Goal: Task Accomplishment & Management: Use online tool/utility

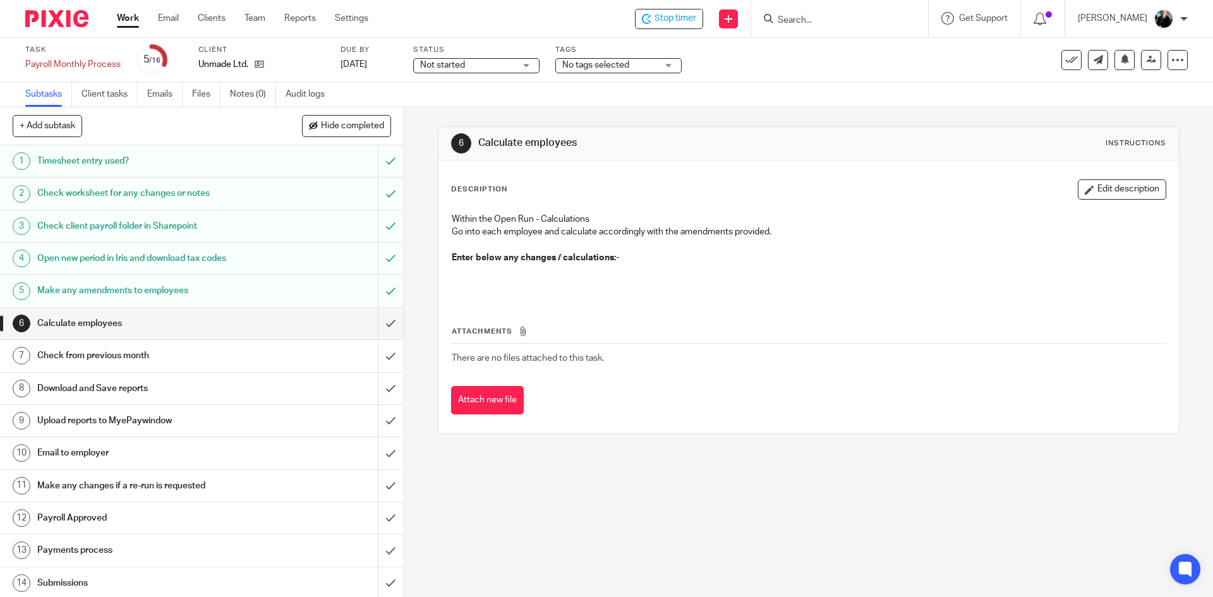
drag, startPoint x: 663, startPoint y: 554, endPoint x: 649, endPoint y: 545, distance: 16.3
click at [662, 553] on div "6 Calculate employees Instructions Description Edit description Within the Open…" at bounding box center [808, 352] width 809 height 490
click at [377, 322] on input "submit" at bounding box center [202, 324] width 404 height 32
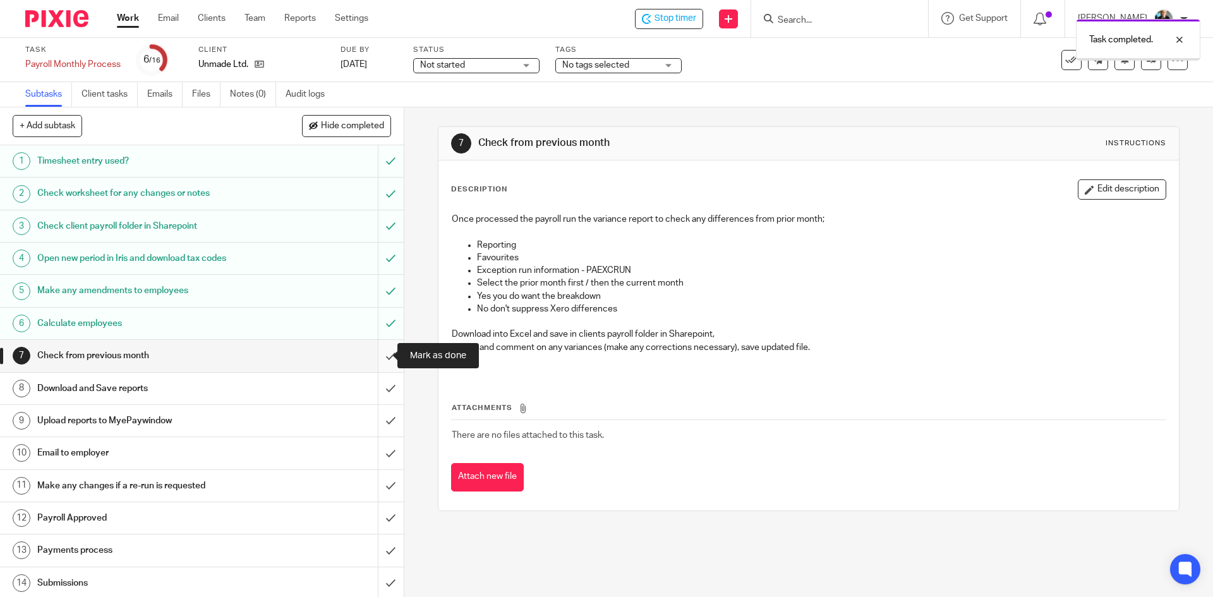
click at [377, 359] on input "submit" at bounding box center [202, 356] width 404 height 32
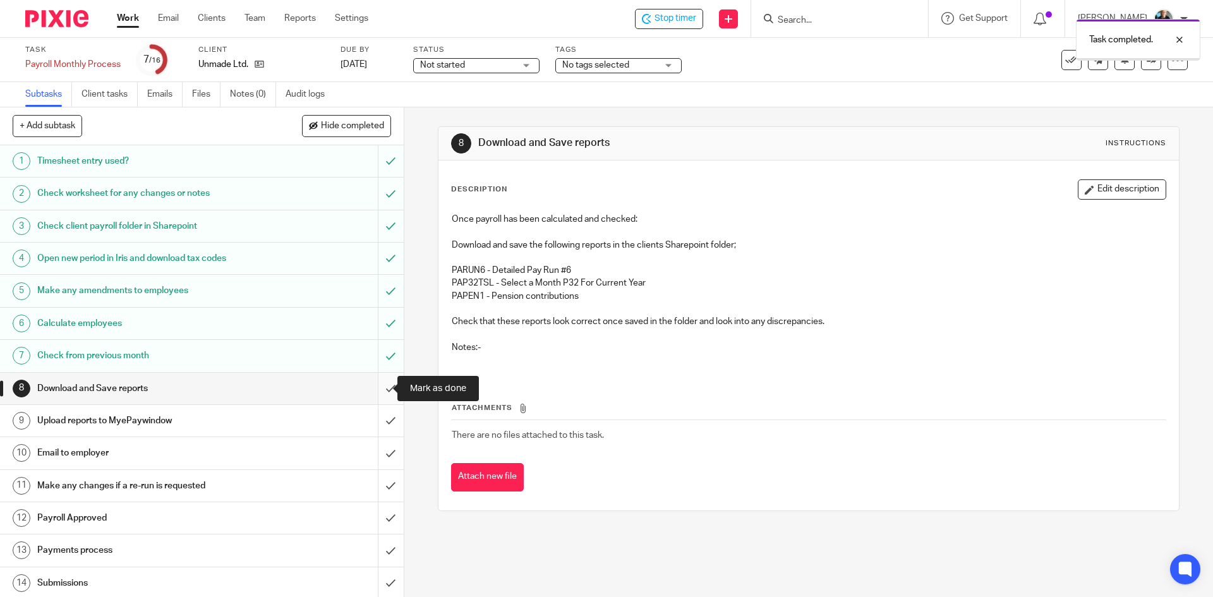
click at [375, 392] on input "submit" at bounding box center [202, 389] width 404 height 32
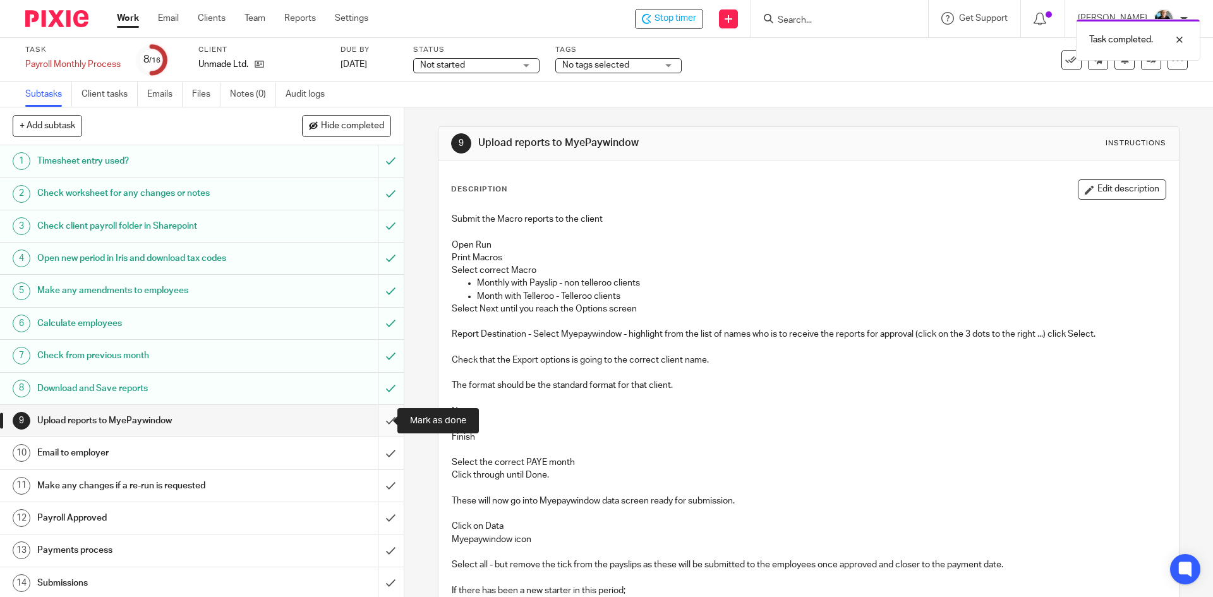
click at [378, 419] on input "submit" at bounding box center [202, 421] width 404 height 32
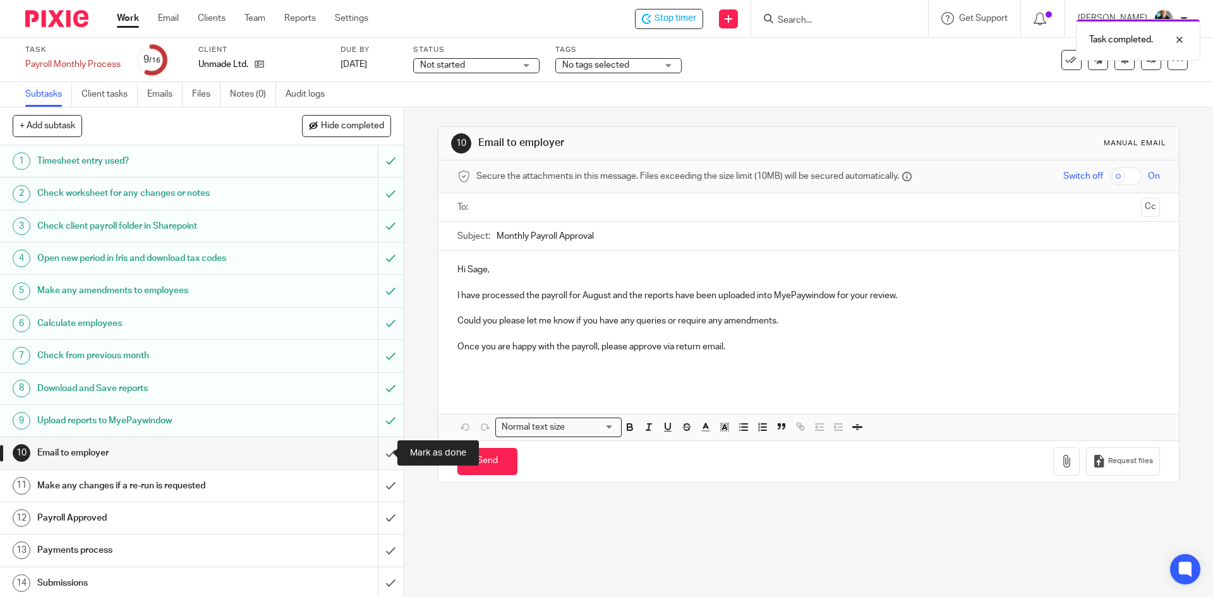
click at [377, 456] on input "submit" at bounding box center [202, 453] width 404 height 32
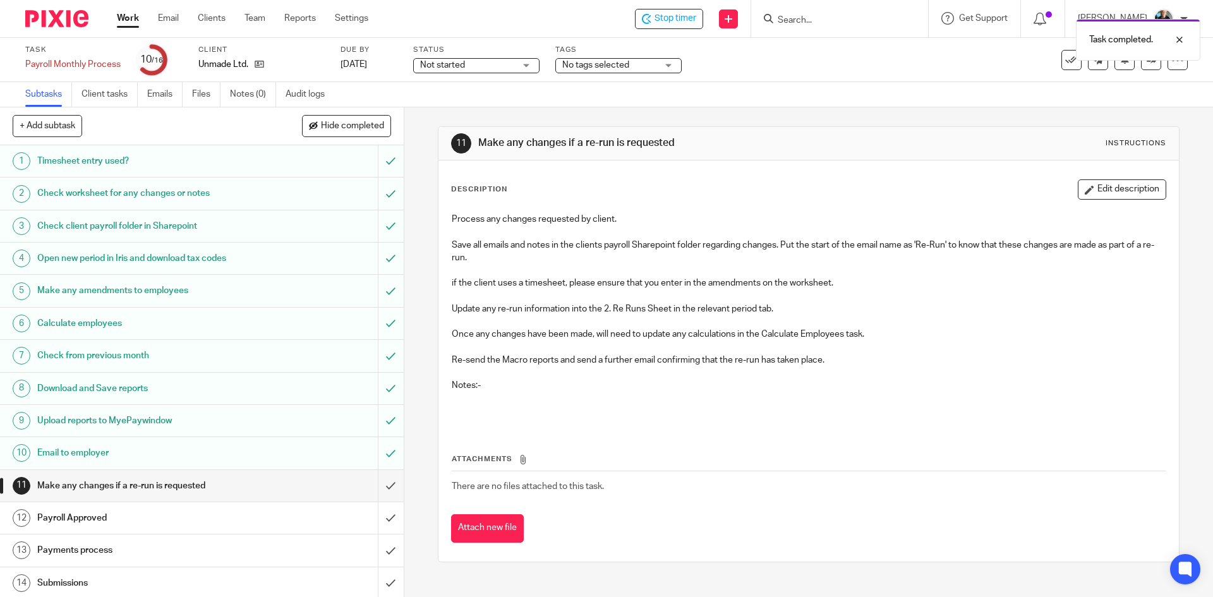
click at [656, 26] on div "Task completed." at bounding box center [903, 37] width 594 height 48
click at [675, 21] on div "Task completed." at bounding box center [903, 37] width 594 height 48
click at [670, 19] on span "Stop timer" at bounding box center [675, 18] width 42 height 13
click at [850, 20] on input "Search" at bounding box center [833, 20] width 114 height 11
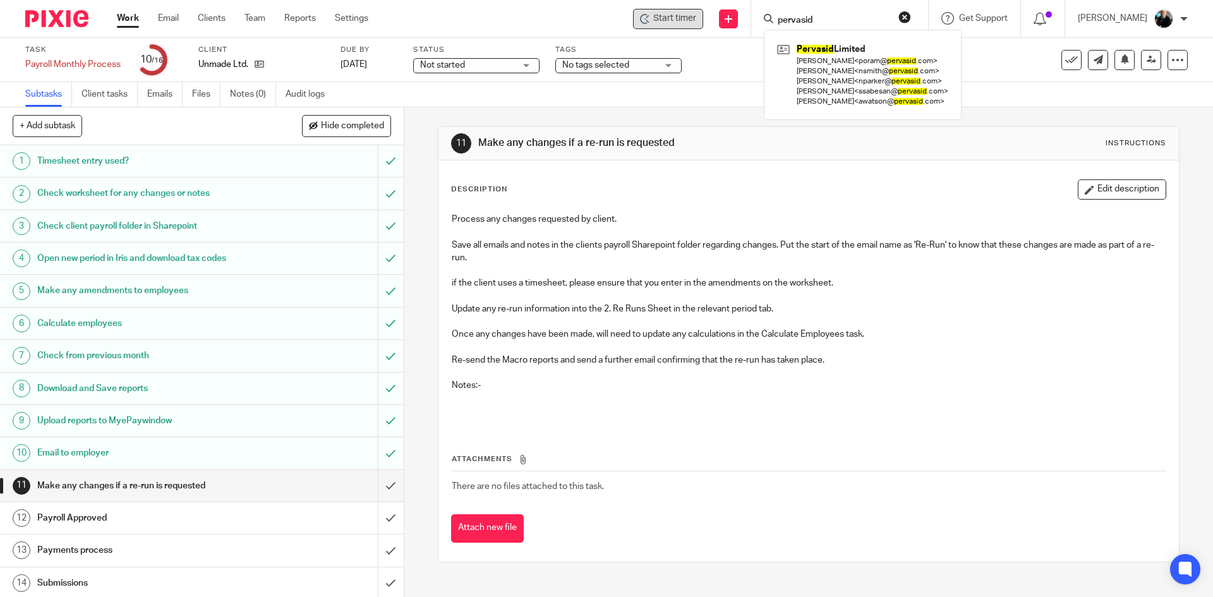
type input "pervasid"
click button "submit" at bounding box center [0, 0] width 0 height 0
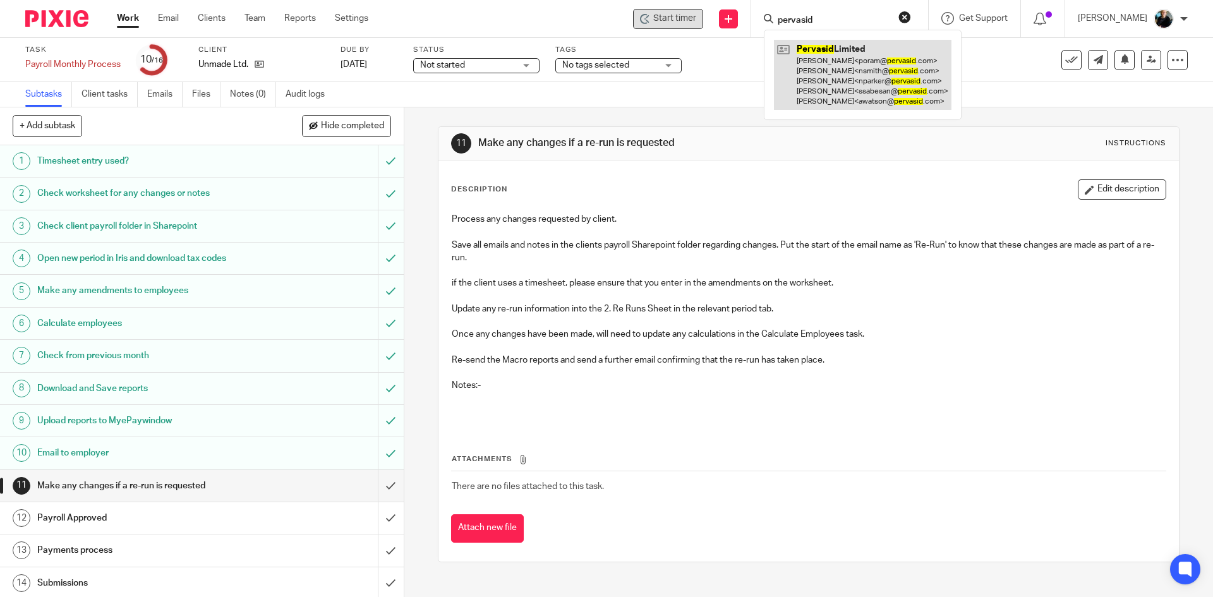
click at [848, 95] on link at bounding box center [863, 75] width 178 height 70
click at [847, 95] on link at bounding box center [863, 75] width 178 height 70
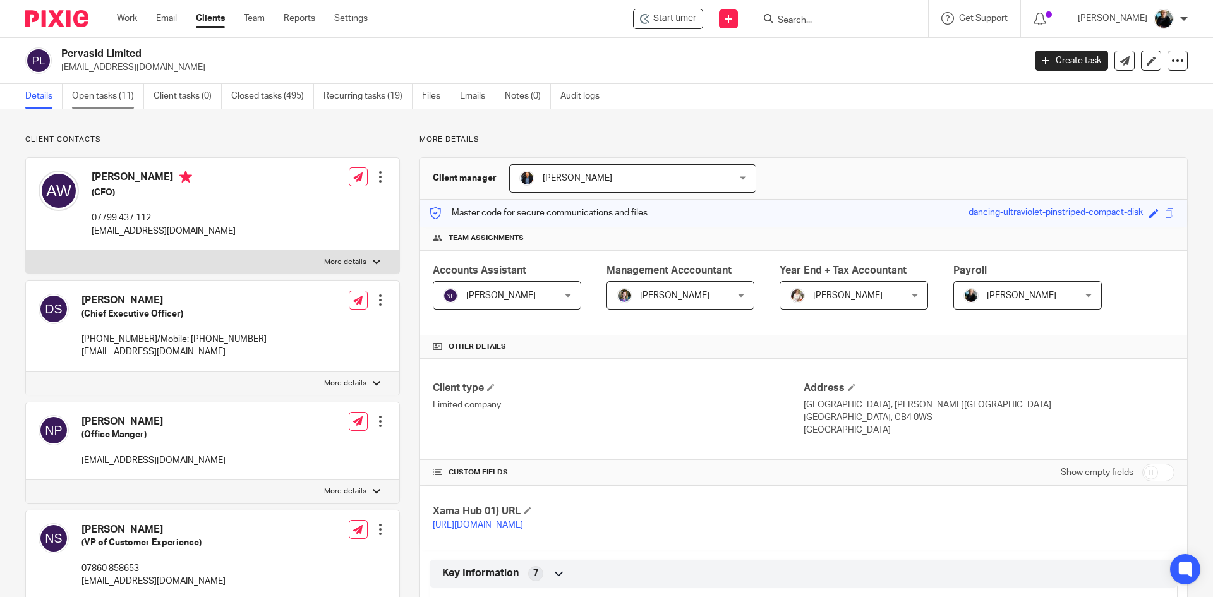
click at [109, 97] on link "Open tasks (11)" at bounding box center [108, 96] width 72 height 25
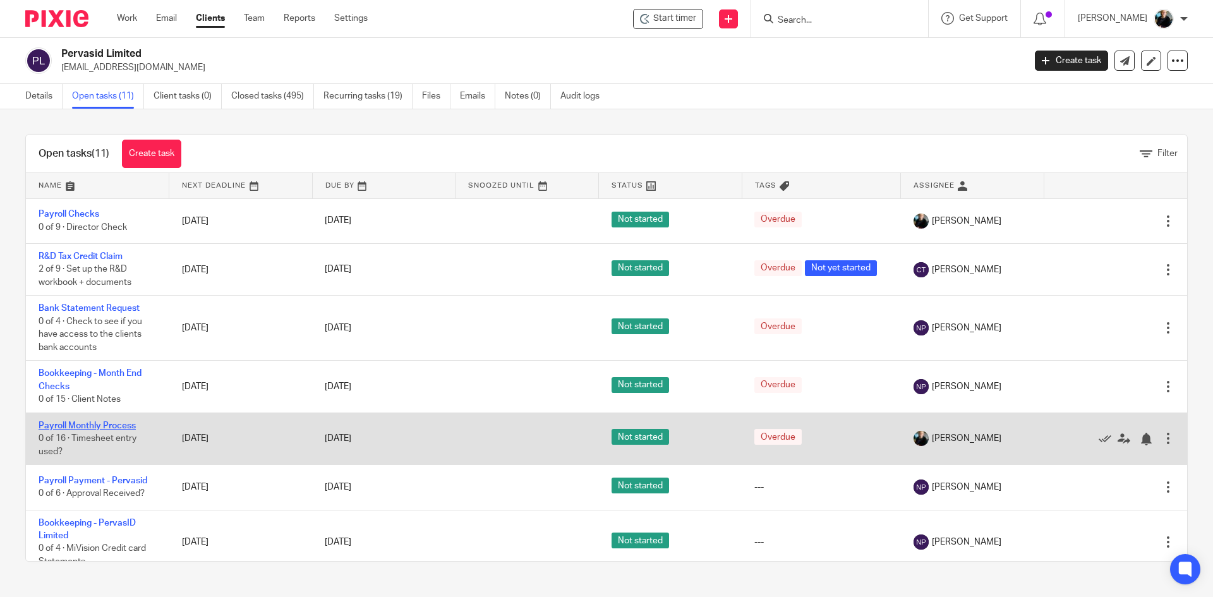
click at [87, 423] on link "Payroll Monthly Process" at bounding box center [87, 425] width 97 height 9
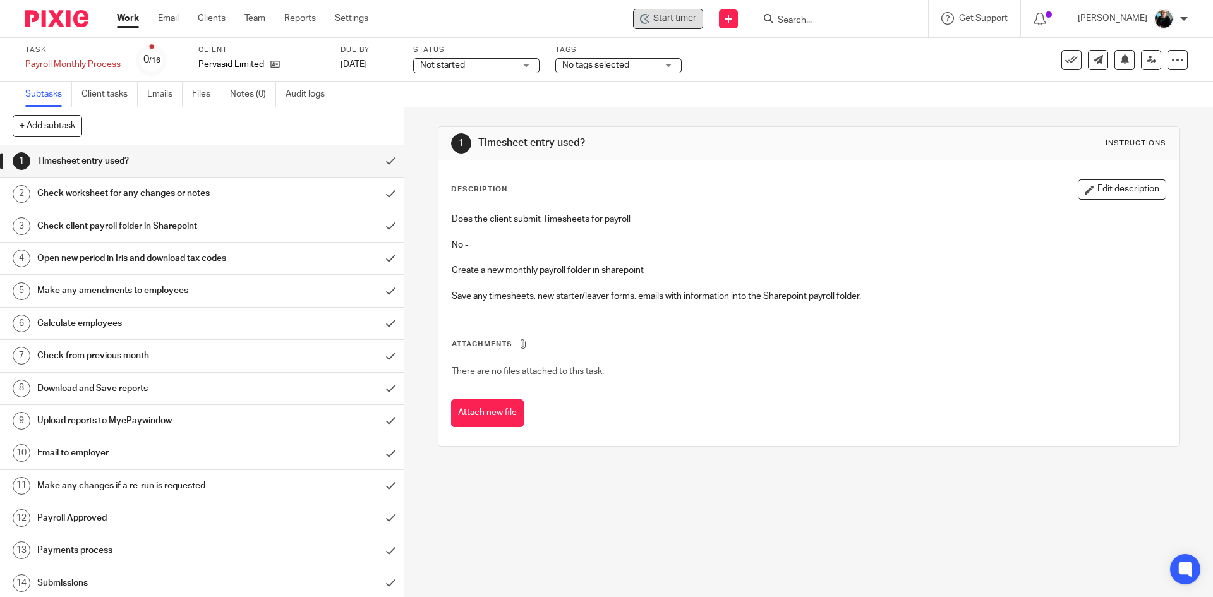
click at [696, 20] on span "Start timer" at bounding box center [674, 18] width 43 height 13
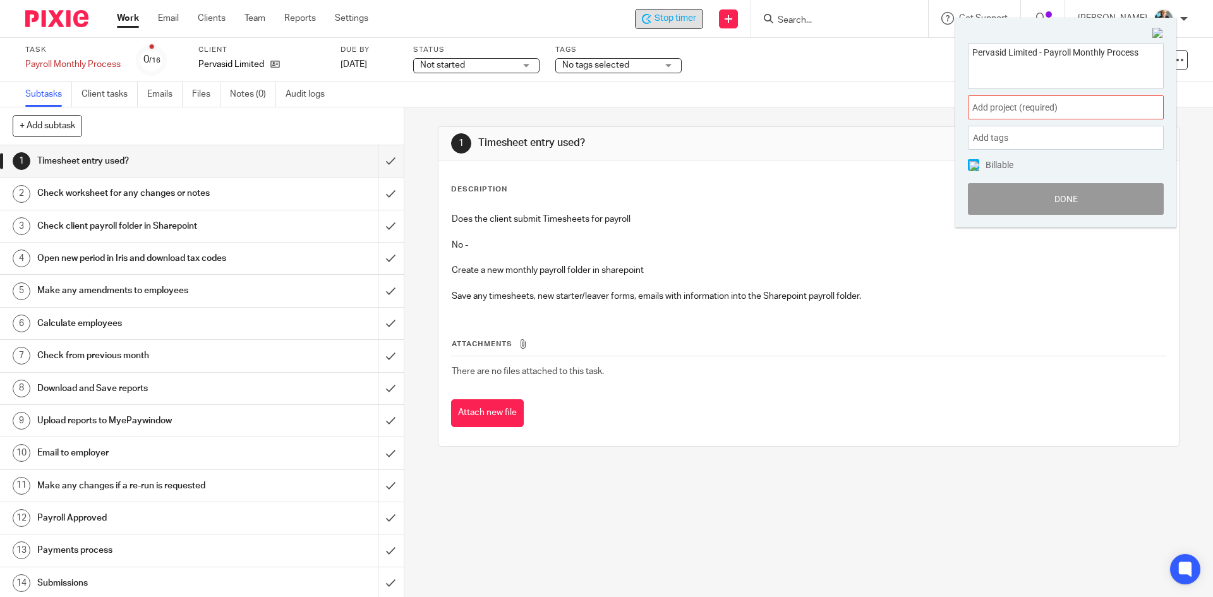
click at [994, 109] on span "Add project (required) :" at bounding box center [1051, 107] width 159 height 13
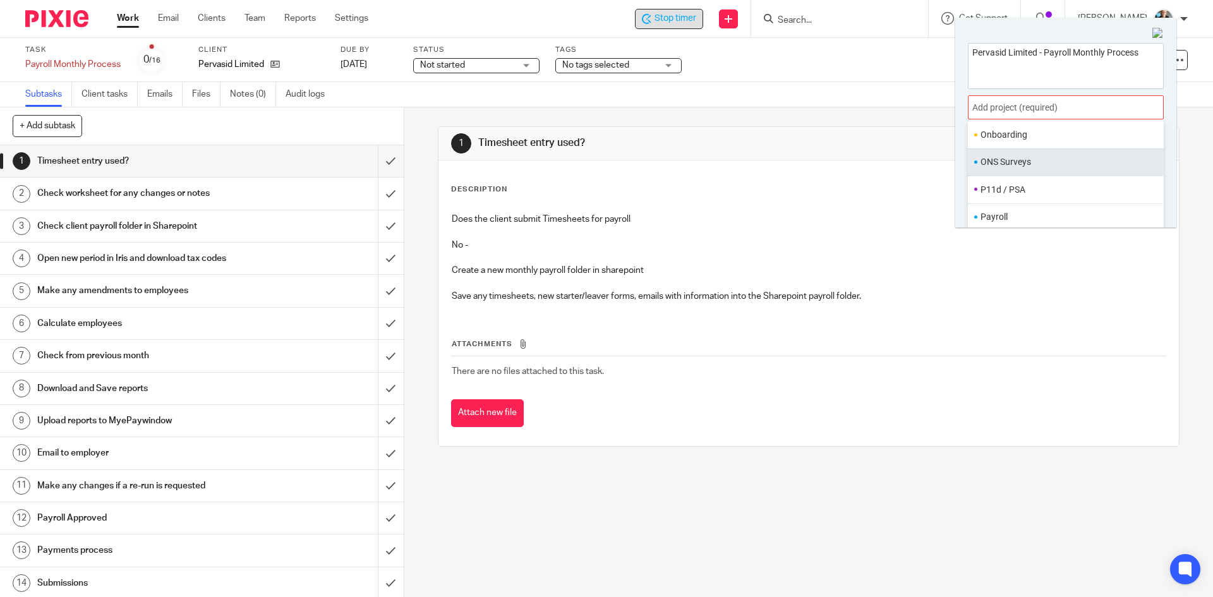
scroll to position [473, 0]
click at [992, 171] on li "Payroll" at bounding box center [1062, 166] width 165 height 13
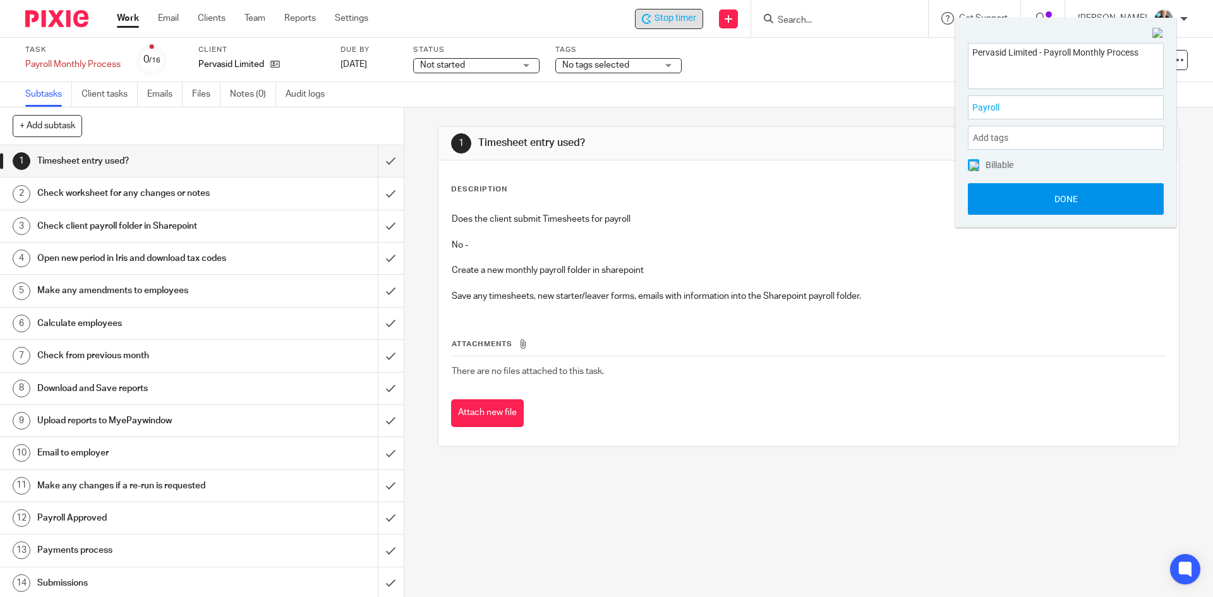
drag, startPoint x: 1044, startPoint y: 205, endPoint x: 1025, endPoint y: 202, distance: 19.8
click at [1041, 203] on button "Done" at bounding box center [1066, 199] width 196 height 32
